Goal: Find specific page/section: Find specific page/section

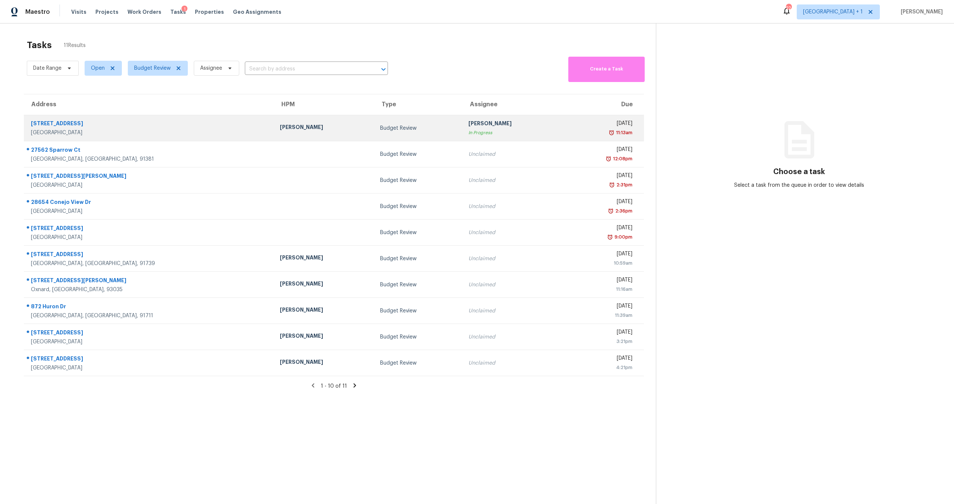
click at [324, 124] on div "[PERSON_NAME]" at bounding box center [324, 127] width 89 height 9
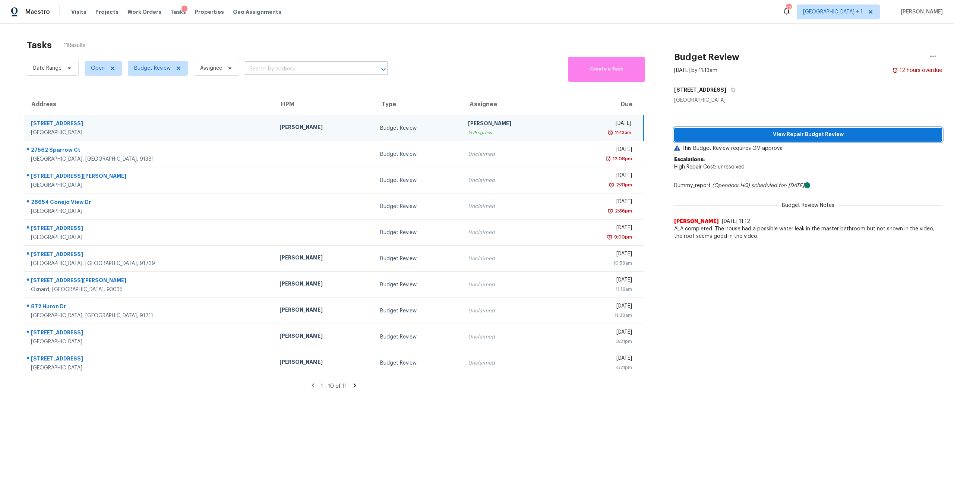
click at [800, 137] on span "View Repair Budget Review" at bounding box center [808, 134] width 256 height 9
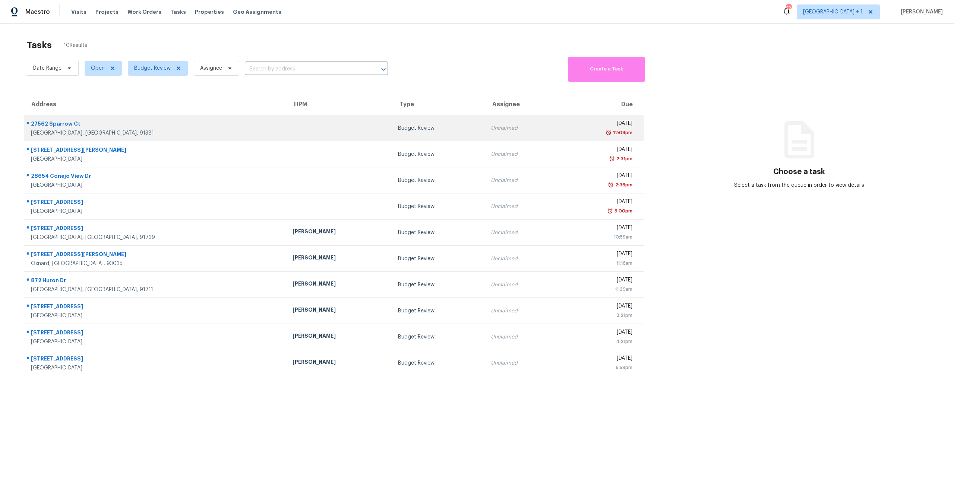
click at [565, 130] on div "12:08pm" at bounding box center [598, 132] width 67 height 7
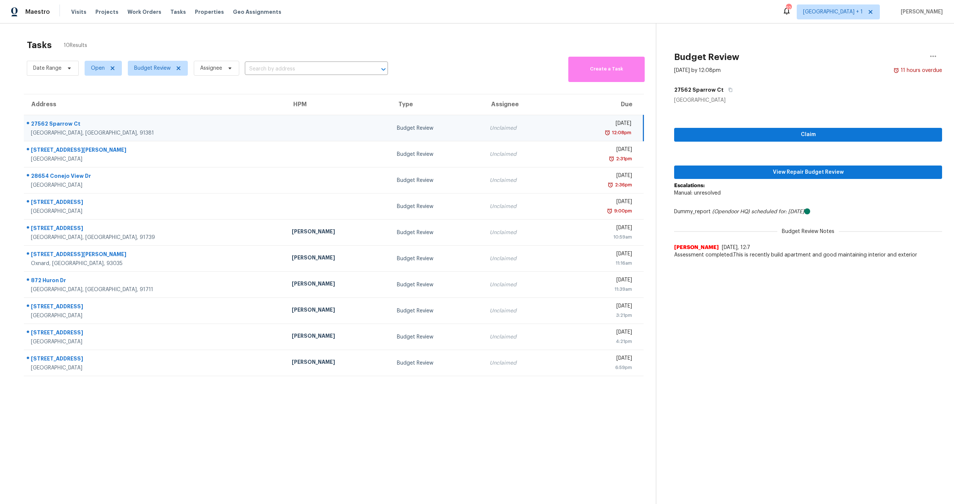
click at [775, 179] on div "Claim View Repair Budget Review Escalations: Manual: unresolved Dummy_report (O…" at bounding box center [808, 183] width 268 height 158
click at [773, 177] on button "View Repair Budget Review" at bounding box center [808, 173] width 268 height 14
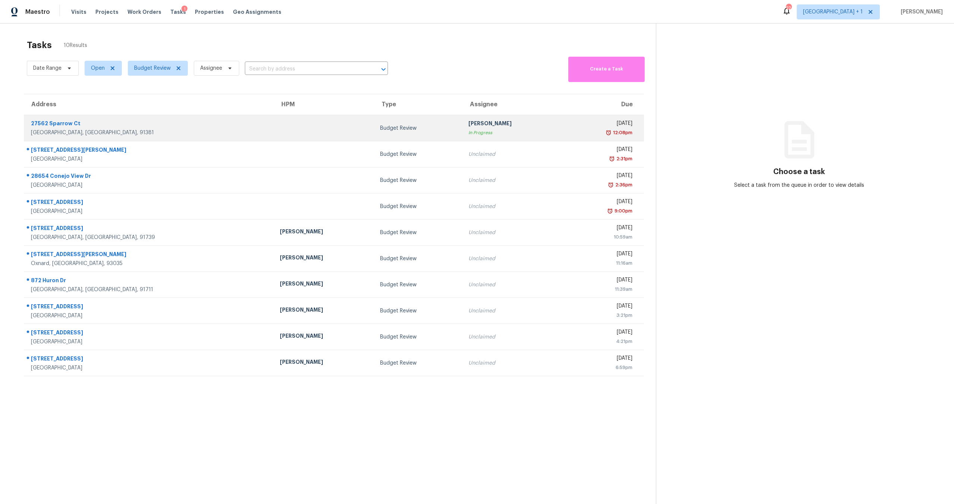
click at [298, 126] on td at bounding box center [324, 128] width 101 height 26
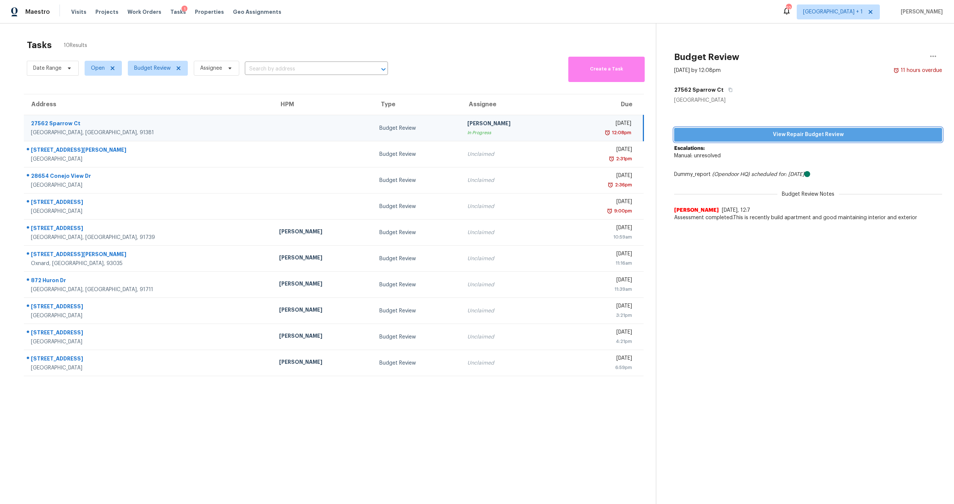
click at [796, 130] on button "View Repair Budget Review" at bounding box center [808, 135] width 268 height 14
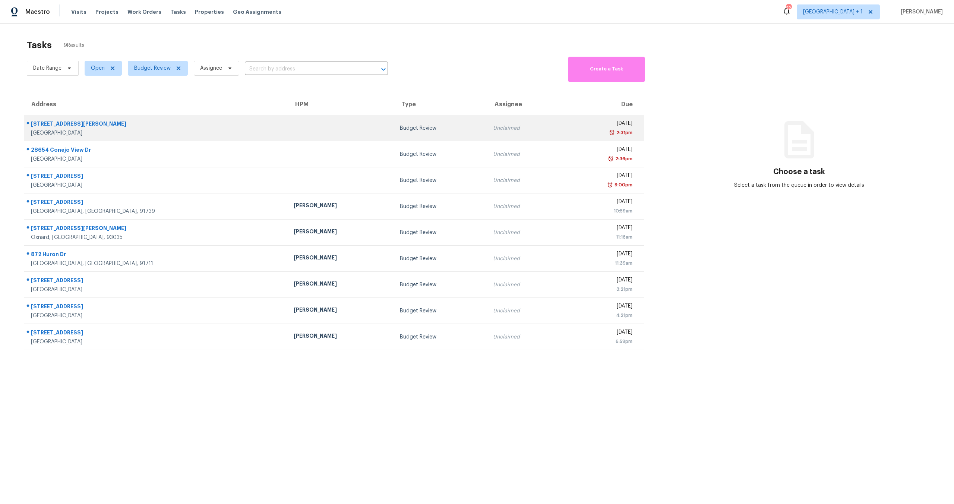
click at [568, 127] on div "[DATE]" at bounding box center [600, 124] width 65 height 9
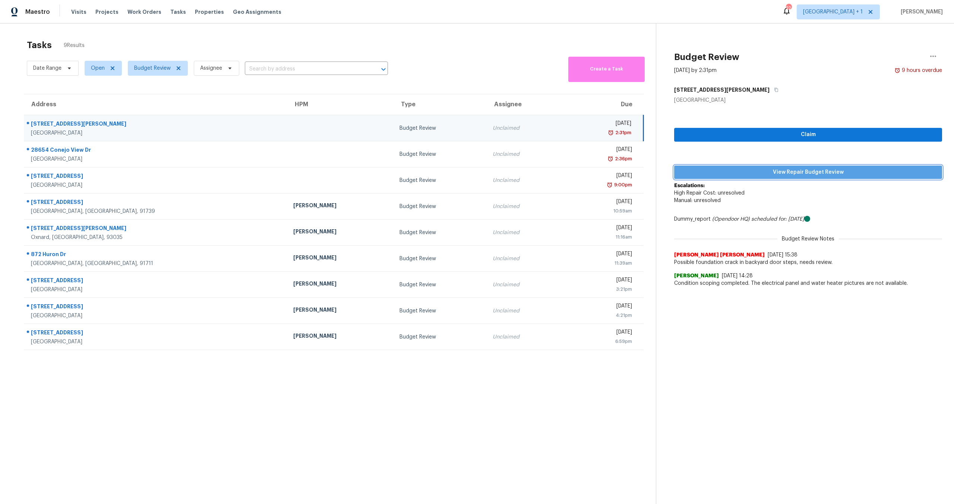
click at [790, 173] on span "View Repair Budget Review" at bounding box center [808, 172] width 256 height 9
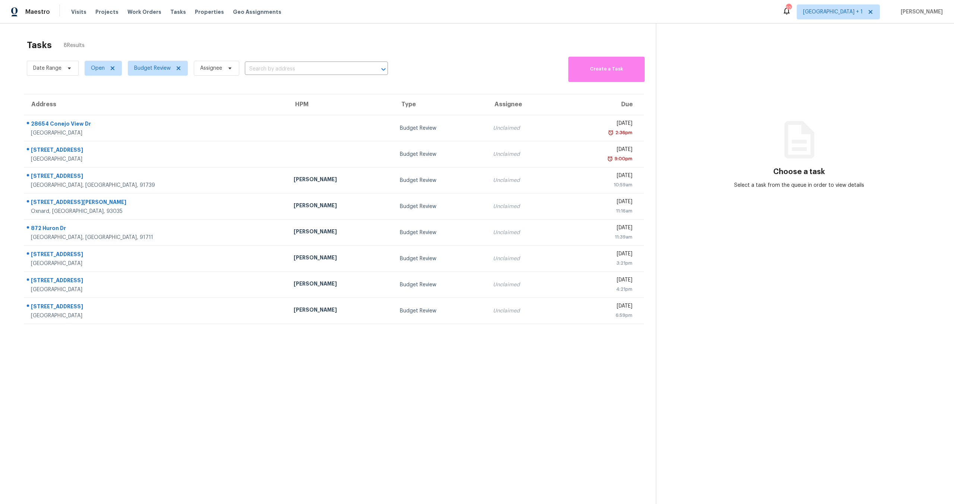
click at [391, 359] on section "Tasks 8 Results Date Range Open Budget Review Assignee ​ Create a Task Address …" at bounding box center [334, 281] width 644 height 492
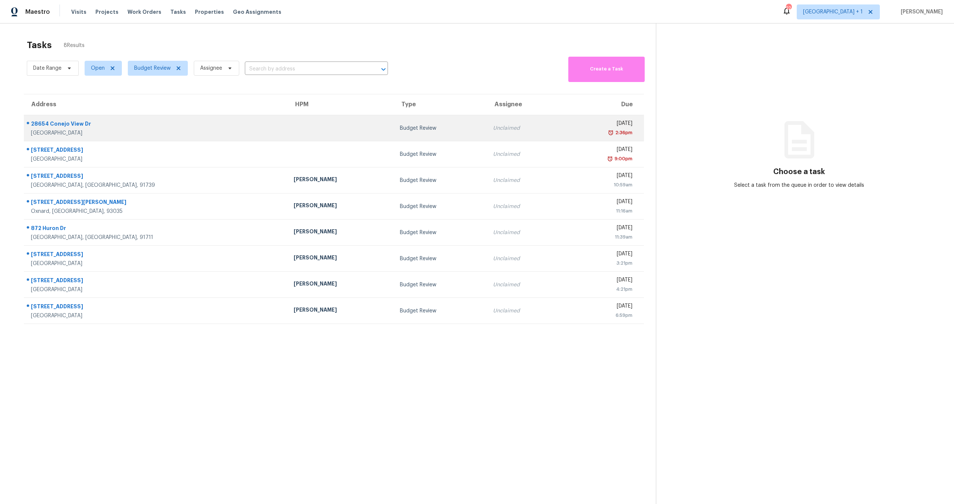
click at [294, 128] on div at bounding box center [341, 128] width 94 height 2
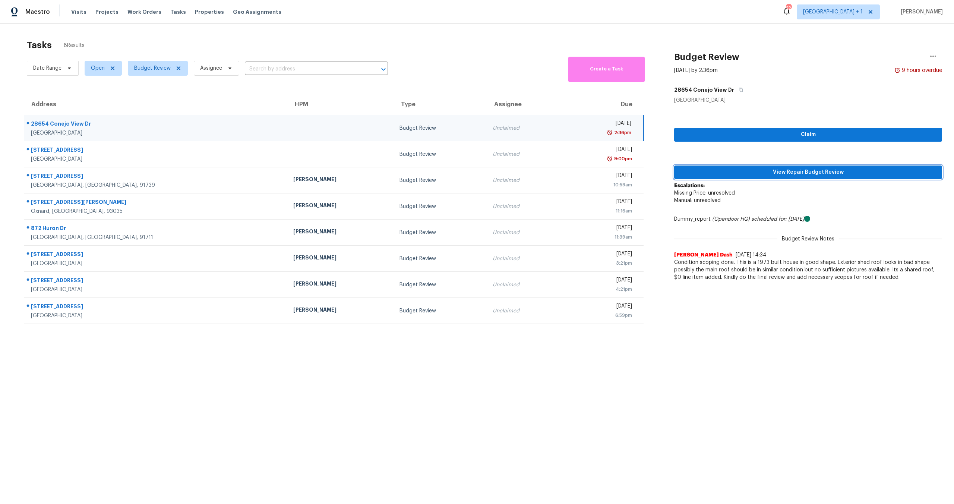
click at [769, 177] on button "View Repair Budget Review" at bounding box center [808, 173] width 268 height 14
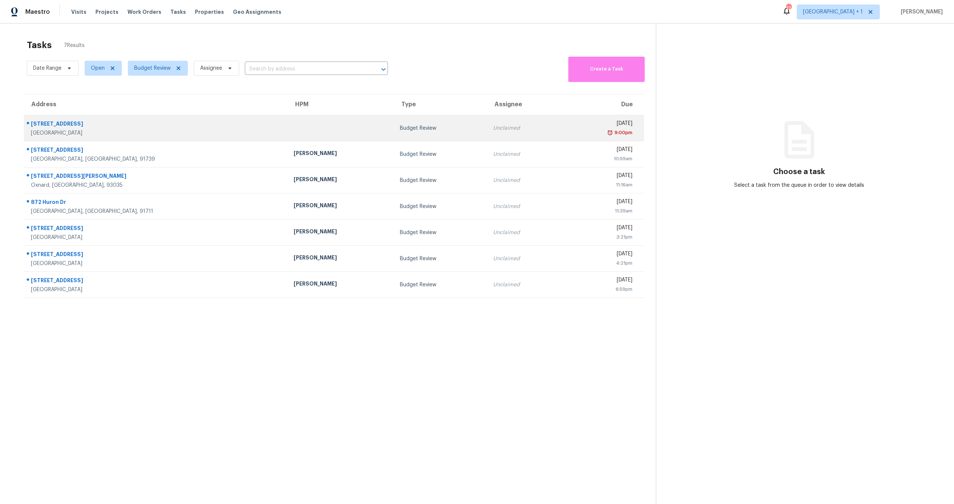
click at [568, 131] on div "9:00pm" at bounding box center [600, 132] width 65 height 7
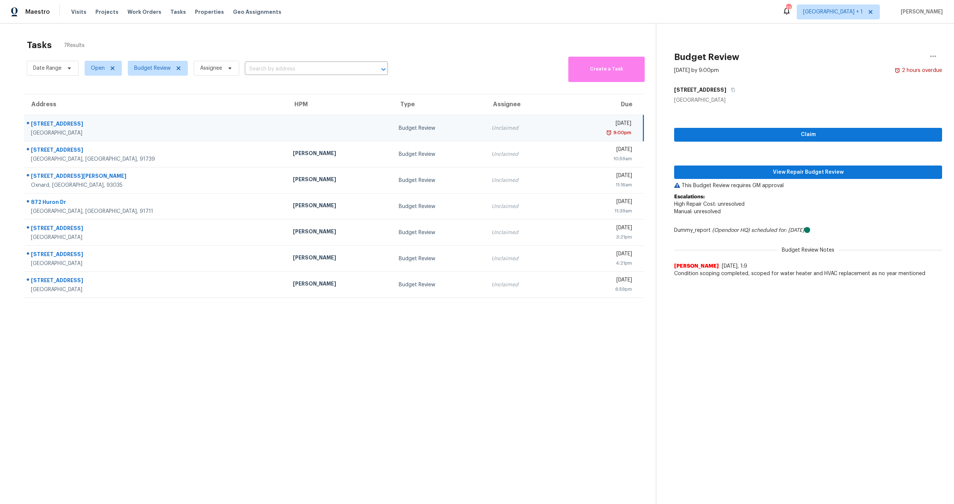
click at [773, 181] on div "Claim View Repair Budget Review This Budget Review requires GM approval Escalat…" at bounding box center [808, 192] width 268 height 177
click at [746, 170] on span "View Repair Budget Review" at bounding box center [808, 172] width 256 height 9
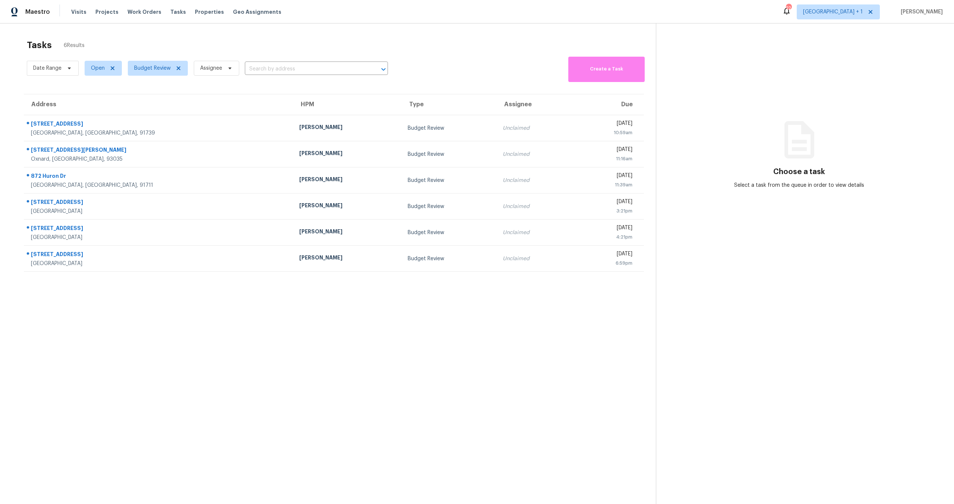
click at [482, 315] on section "Tasks 6 Results Date Range Open Budget Review Assignee ​ Create a Task Address …" at bounding box center [334, 281] width 644 height 492
click at [185, 28] on div "Tasks 6 Results Date Range Open Budget Review Assignee ​ Create a Task Address …" at bounding box center [477, 275] width 954 height 504
click at [874, 10] on icon at bounding box center [871, 12] width 6 height 6
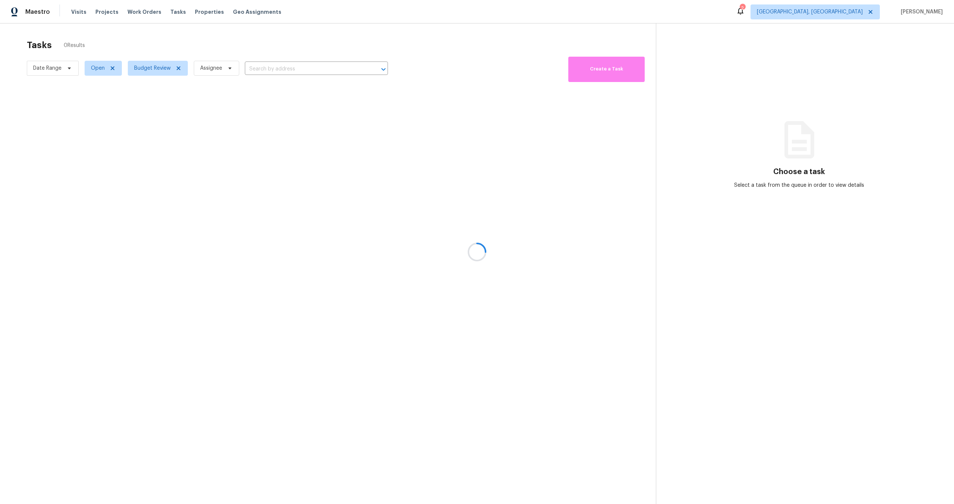
click at [863, 16] on div at bounding box center [477, 252] width 954 height 504
click at [853, 11] on div at bounding box center [477, 252] width 954 height 504
click at [844, 13] on span "Albuquerque, NM" at bounding box center [810, 11] width 106 height 7
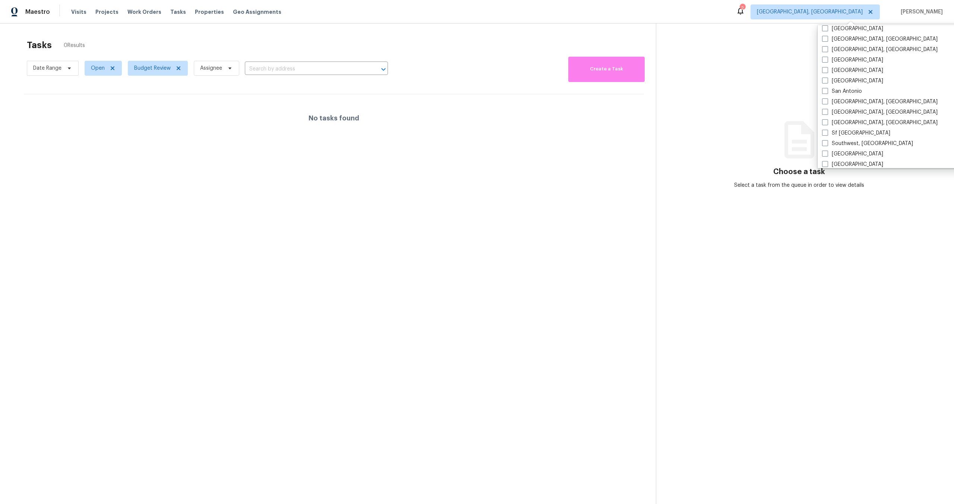
scroll to position [499, 0]
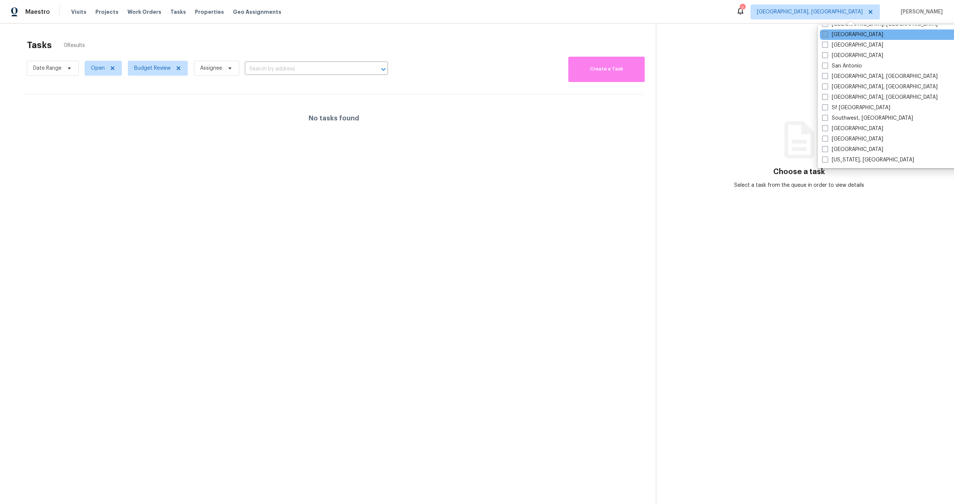
click at [825, 36] on span at bounding box center [825, 34] width 6 height 6
click at [825, 36] on input "Riverside" at bounding box center [824, 33] width 5 height 5
checkbox input "true"
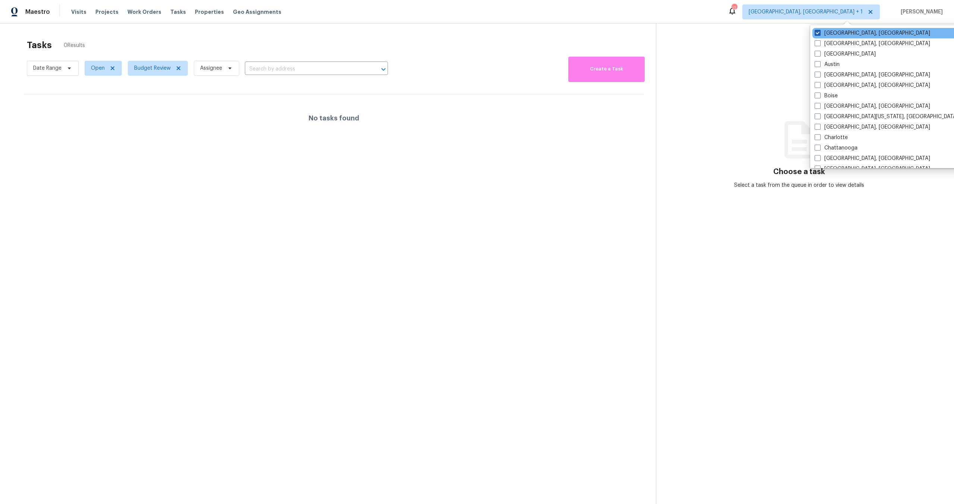
click at [819, 32] on span at bounding box center [818, 33] width 6 height 6
click at [819, 32] on input "Albuquerque, NM" at bounding box center [817, 31] width 5 height 5
checkbox input "false"
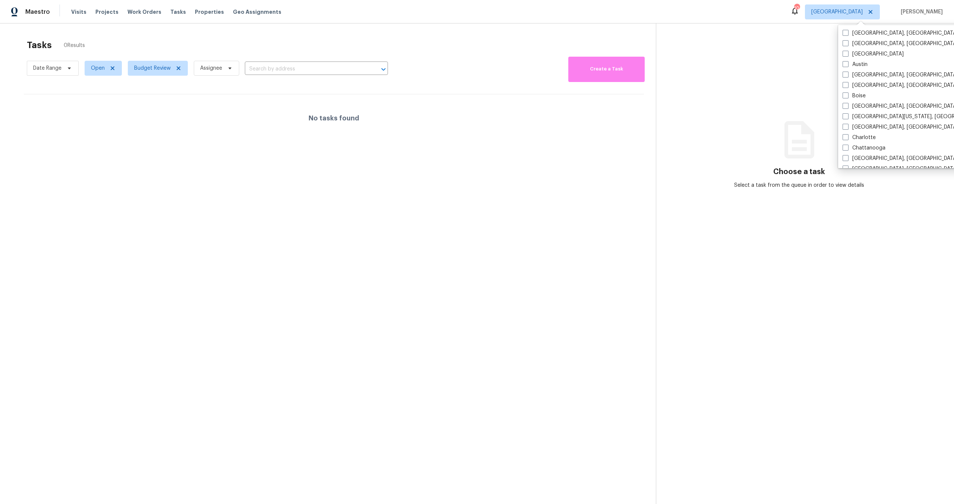
click at [475, 218] on section "Tasks 0 Results Date Range Open Budget Review Assignee ​ Create a Task No tasks…" at bounding box center [334, 281] width 644 height 492
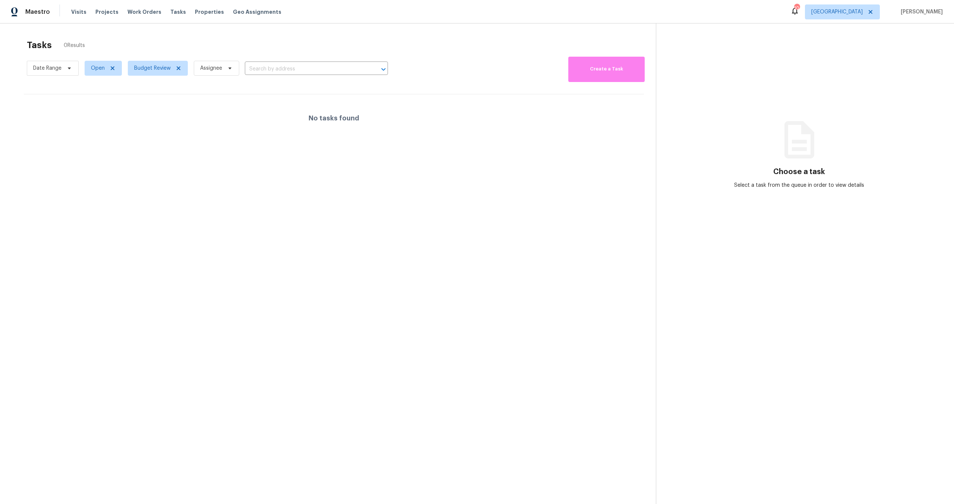
click at [541, 230] on section "Tasks 0 Results Date Range Open Budget Review Assignee ​ Create a Task No tasks…" at bounding box center [334, 281] width 644 height 492
